Goal: Check status: Check status

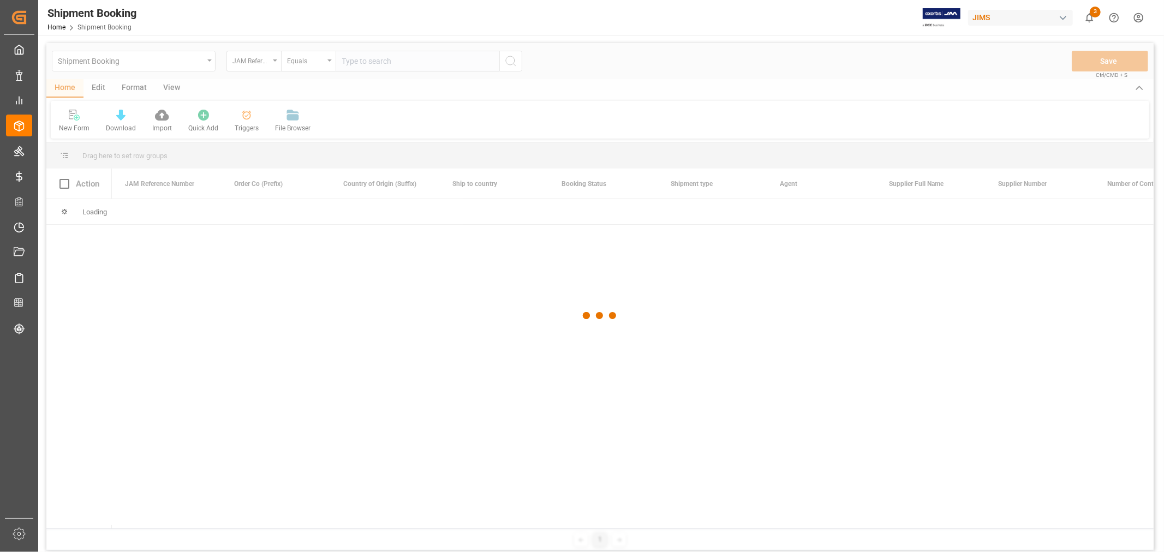
click at [390, 64] on div at bounding box center [599, 316] width 1107 height 546
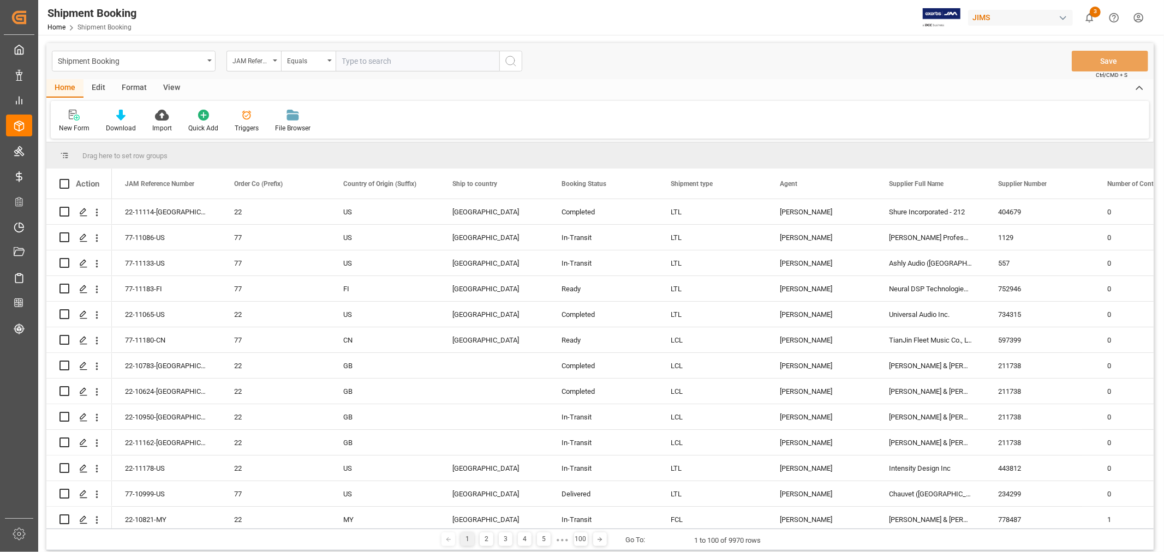
click at [386, 59] on input "text" at bounding box center [418, 61] width 164 height 21
paste input "77-11002-CN"
type input "77-11002-CN"
